Goal: Navigation & Orientation: Find specific page/section

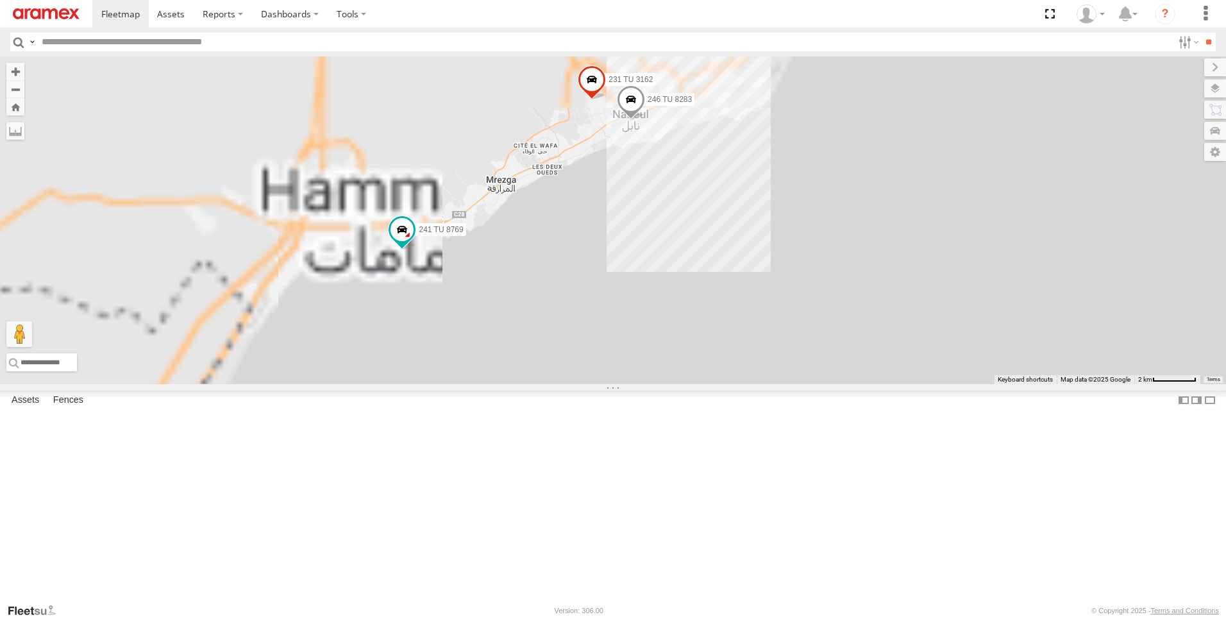
drag, startPoint x: 761, startPoint y: 283, endPoint x: 764, endPoint y: 289, distance: 6.6
click at [764, 289] on div "241 TU 2027 245 TU 4330 241 TU 8769 247 TU 7028 245 TU 4329 231 TU 3162 246 TU …" at bounding box center [613, 220] width 1226 height 328
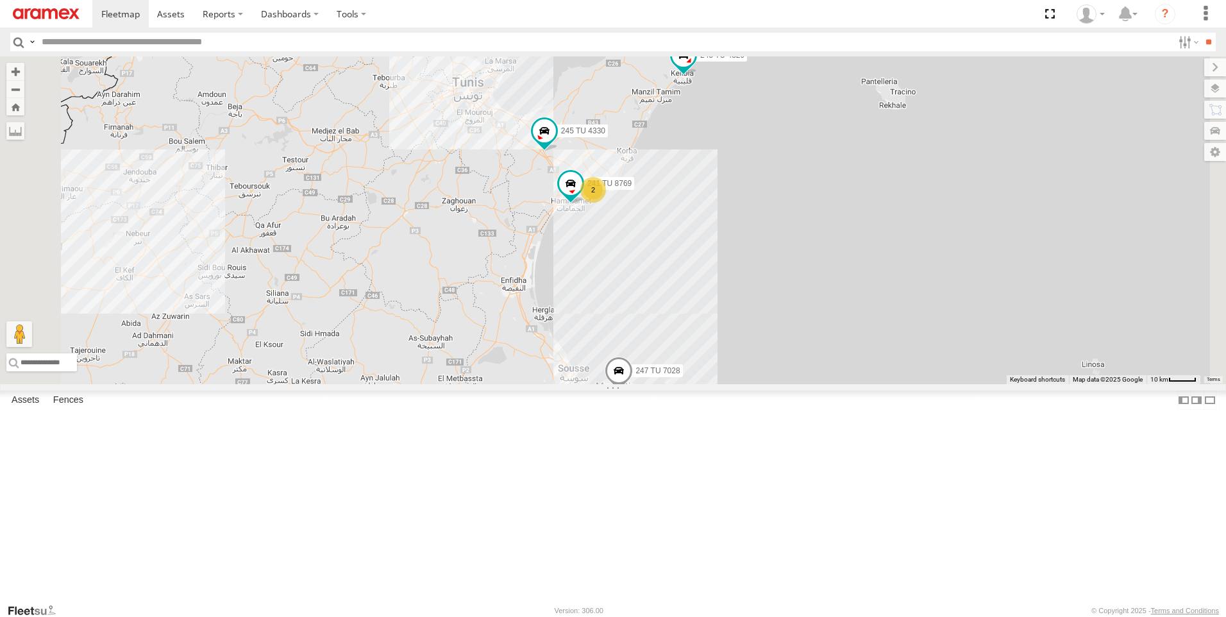
click at [655, 51] on span at bounding box center [640, 33] width 28 height 35
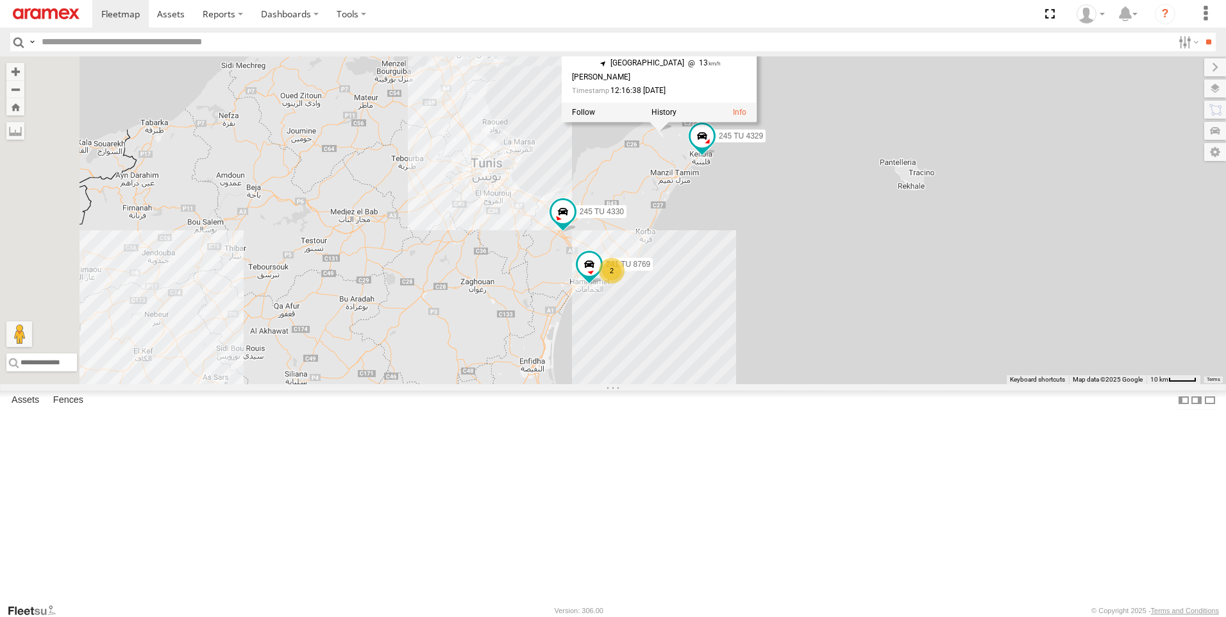
drag, startPoint x: 938, startPoint y: 133, endPoint x: 957, endPoint y: 215, distance: 84.8
click at [957, 215] on div "241 TU 2027 245 TU 4330 241 TU 8769 247 TU 7028 245 TU 4329 2 241 TU 2027 Nabeu…" at bounding box center [613, 220] width 1226 height 328
click at [745, 117] on link at bounding box center [738, 112] width 13 height 9
